Goal: Information Seeking & Learning: Learn about a topic

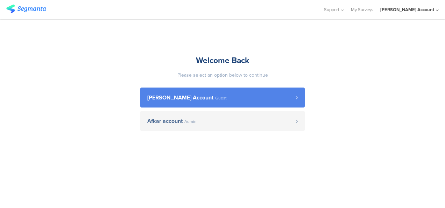
click at [182, 98] on span "[PERSON_NAME] Account" at bounding box center [180, 98] width 66 height 6
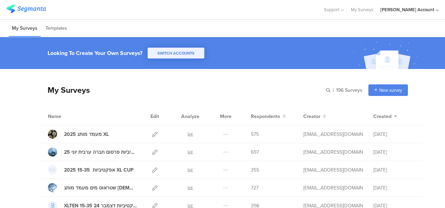
scroll to position [35, 0]
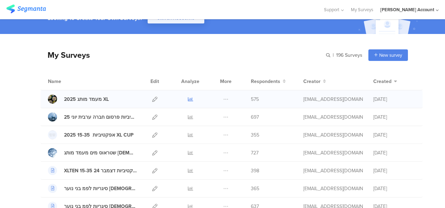
click at [188, 98] on icon at bounding box center [190, 99] width 5 height 5
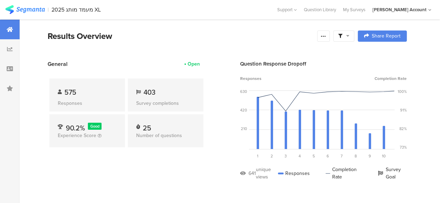
click at [350, 36] on icon at bounding box center [347, 35] width 3 height 5
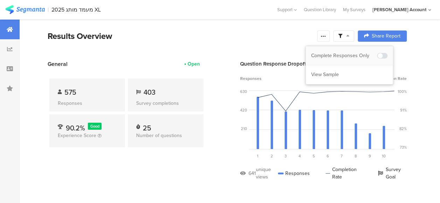
click at [351, 54] on div "Complete Responses Only" at bounding box center [344, 55] width 66 height 7
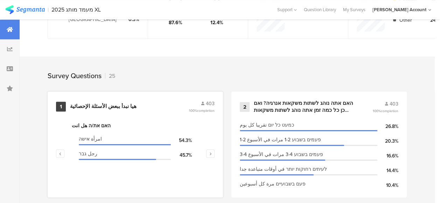
scroll to position [245, 0]
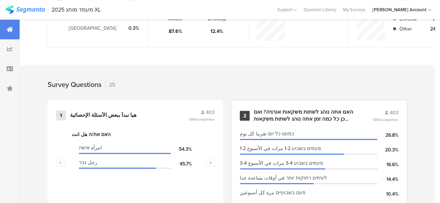
click at [283, 117] on div "האם אתה נוהג לשתות משקאות אנרגיה? ואם כן כל כמה זמן אתה נוהג לשתות משקאות אנרגי…" at bounding box center [305, 116] width 102 height 14
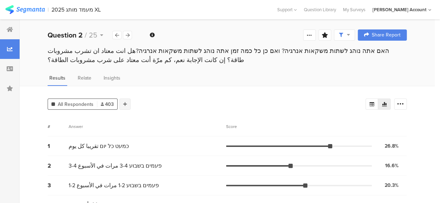
click at [126, 102] on icon at bounding box center [125, 104] width 4 height 5
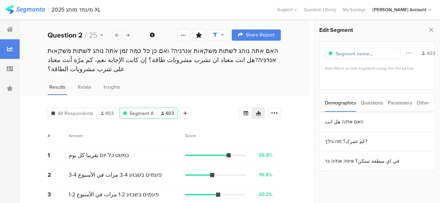
click at [398, 102] on div "Parameters" at bounding box center [400, 103] width 25 height 18
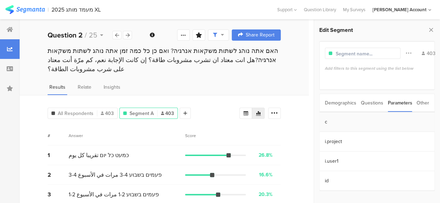
click at [334, 120] on section "c" at bounding box center [377, 122] width 115 height 20
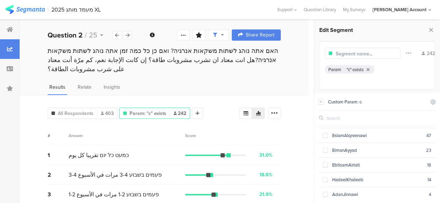
scroll to position [31, 0]
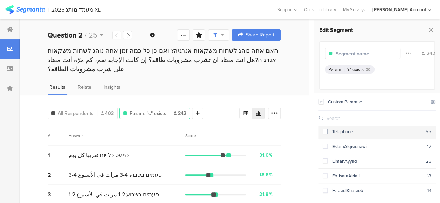
click at [326, 130] on span at bounding box center [325, 131] width 5 height 5
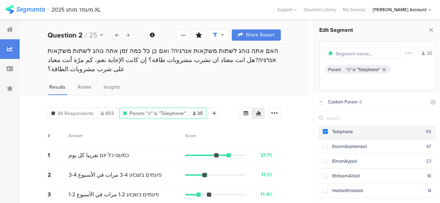
click at [325, 130] on span at bounding box center [325, 131] width 5 height 5
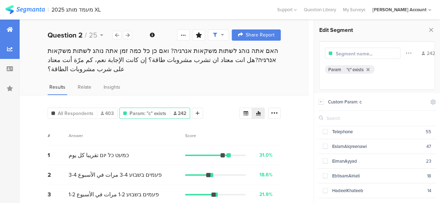
click at [10, 29] on icon at bounding box center [10, 30] width 6 height 6
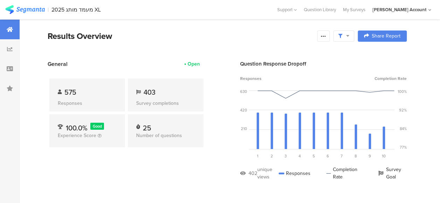
click at [151, 89] on span "403" at bounding box center [150, 92] width 12 height 11
click at [179, 167] on div "General Open 575 Responses 403 Survey completions 100.0% Good Experience Score …" at bounding box center [127, 125] width 158 height 131
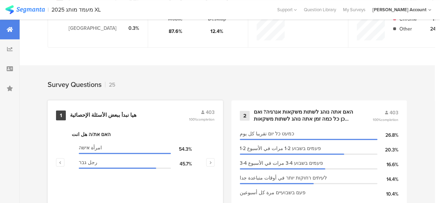
scroll to position [280, 0]
